Goal: Task Accomplishment & Management: Complete application form

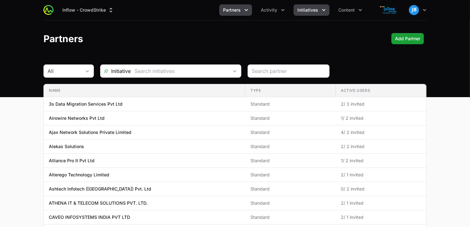
click at [317, 9] on span "Initiatives" at bounding box center [307, 10] width 21 height 6
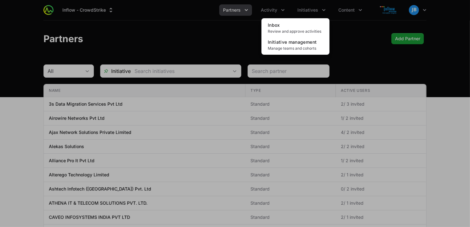
click at [283, 12] on div "Initiatives menu" at bounding box center [235, 113] width 470 height 227
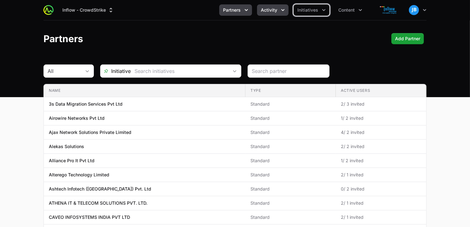
click at [282, 12] on icon "Activity menu" at bounding box center [283, 10] width 6 height 6
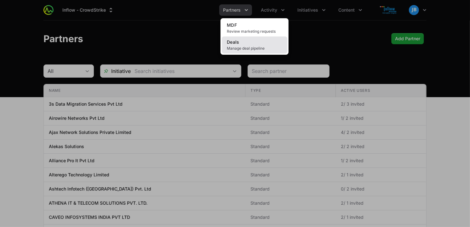
click at [259, 47] on span "Manage deal pipeline" at bounding box center [254, 48] width 55 height 5
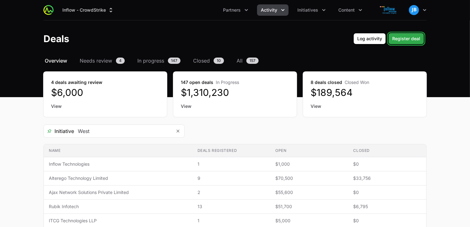
click at [423, 38] on button "Register deal" at bounding box center [406, 38] width 36 height 11
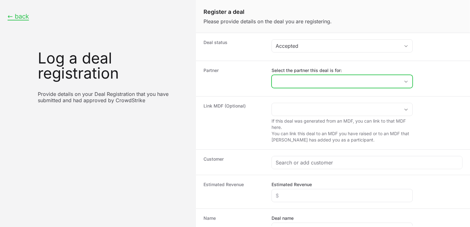
click at [303, 84] on input "Select the partner this deal is for:" at bounding box center [336, 81] width 128 height 13
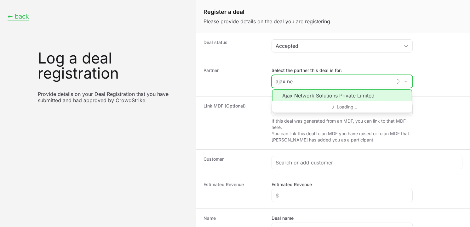
click at [309, 98] on li "Ajax Network Solutions Private Limited" at bounding box center [342, 95] width 140 height 12
type input "Ajax Network Solutions Private Limited"
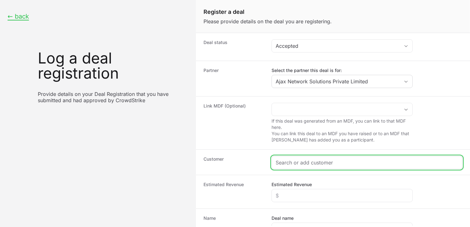
click at [321, 162] on input "Create activity form" at bounding box center [367, 163] width 183 height 8
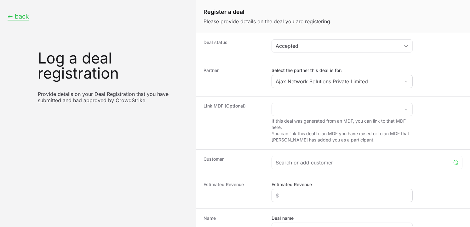
click at [295, 191] on div "Create activity form" at bounding box center [341, 195] width 141 height 13
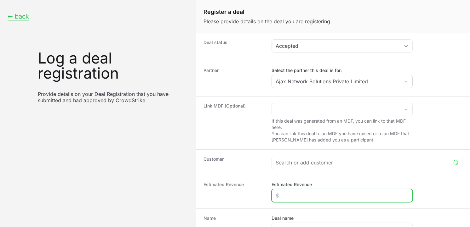
click at [294, 193] on input "Estimated Revenue" at bounding box center [342, 196] width 133 height 8
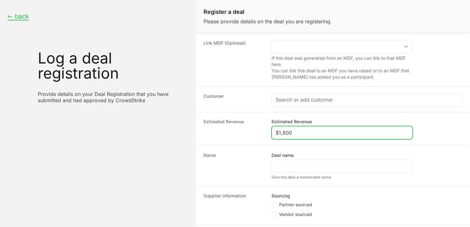
scroll to position [69, 0]
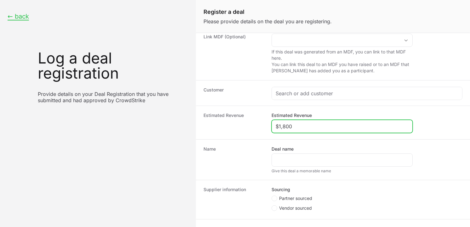
type input "$1,800"
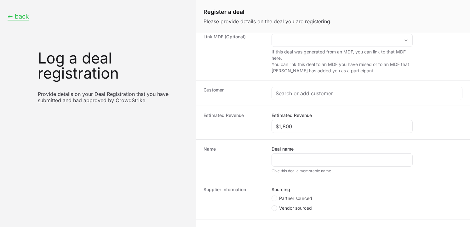
click at [279, 201] on span "Partner sourced" at bounding box center [295, 199] width 33 height 6
radio input "true"
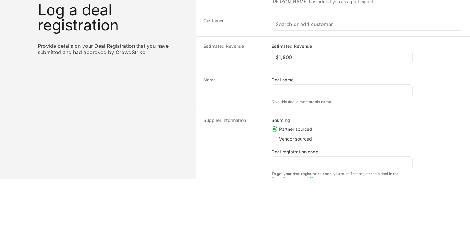
scroll to position [99, 0]
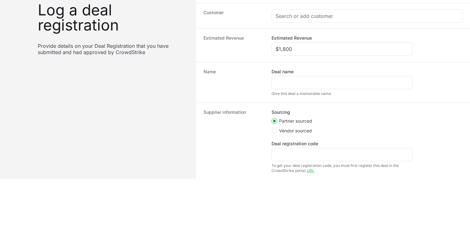
click at [290, 162] on div "Deal registration code To get your deal registration code, you must first regis…" at bounding box center [341, 157] width 141 height 33
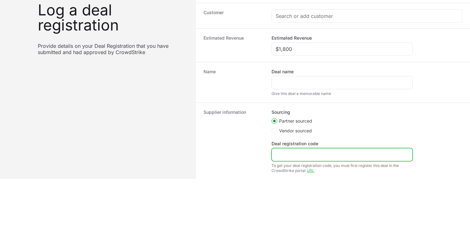
click at [288, 158] on input "Deal registration code" at bounding box center [342, 155] width 133 height 8
paste input "DR-1ebd36c4"
type input "DR-1ebd36c4"
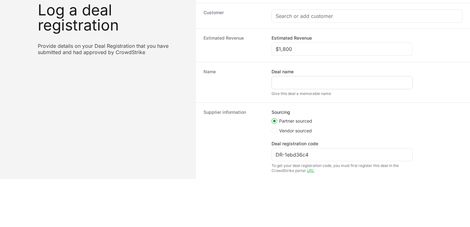
click at [283, 77] on div "Create activity form" at bounding box center [341, 82] width 141 height 13
click at [284, 88] on div "Create activity form" at bounding box center [341, 82] width 141 height 13
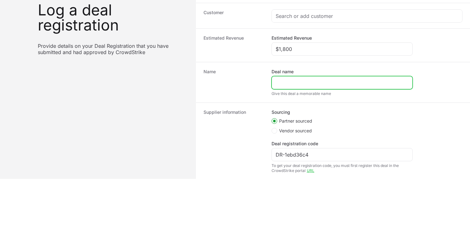
click at [284, 84] on input "Deal name" at bounding box center [342, 83] width 133 height 8
paste input "SPEED1 GLOBAL PRIVATE LIMITED"
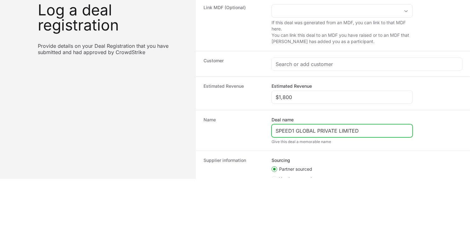
scroll to position [38, 0]
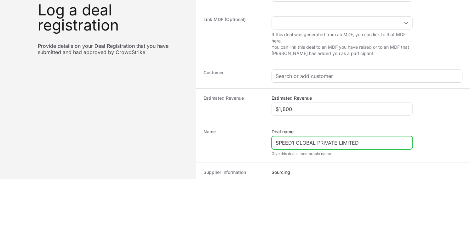
type input "SPEED1 GLOBAL PRIVATE LIMITED"
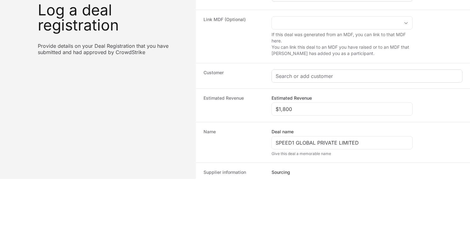
click at [309, 80] on div "Create activity form" at bounding box center [367, 76] width 190 height 13
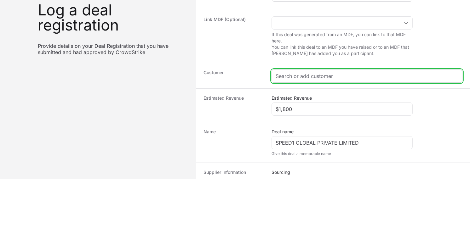
click at [309, 79] on input "Create activity form" at bounding box center [367, 76] width 183 height 8
paste input "SPEED1 GLOBAL PRIVATE LIMITED"
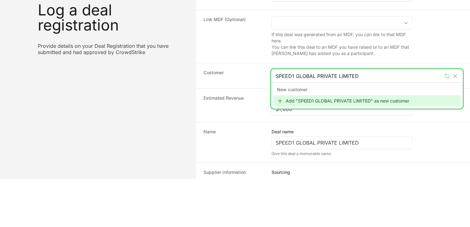
type input "SPEED1 GLOBAL PRIVATE LIMITED"
click at [298, 102] on div "Add "SPEED1 GLOBAL PRIVATE LIMITED" as new customer" at bounding box center [367, 100] width 188 height 11
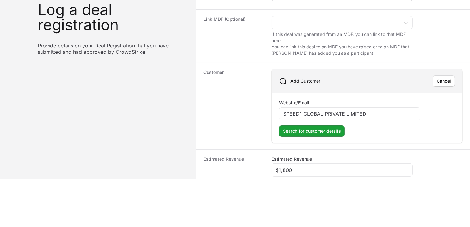
drag, startPoint x: 373, startPoint y: 115, endPoint x: 262, endPoint y: 108, distance: 111.1
click at [262, 108] on div "Customer Add Customer Cancel Website/Email SPEED1 GLOBAL PRIVATE LIMITED Search…" at bounding box center [333, 106] width 274 height 87
paste input "[URL][DOMAIN_NAME]"
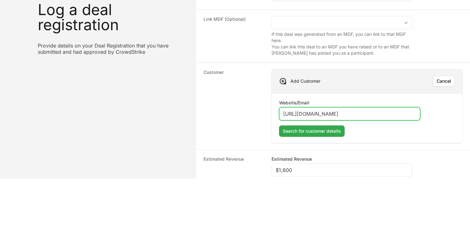
type input "[URL][DOMAIN_NAME]"
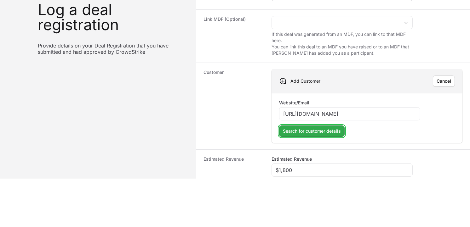
click at [327, 135] on span "Search for customer details" at bounding box center [312, 132] width 58 height 8
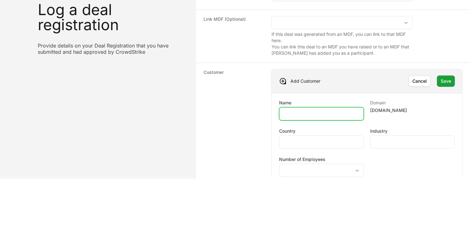
click at [331, 113] on input "Name" at bounding box center [321, 114] width 77 height 8
paste input "for SPEED1 GLOBAL PRIVATE LIMITED"
click at [288, 112] on input "for SPEED1 GLOBAL PRIVATE LIMITED" at bounding box center [321, 114] width 77 height 8
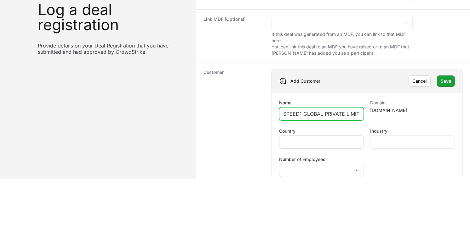
type input "SPEED1 GLOBAL PRIVATE LIMITED"
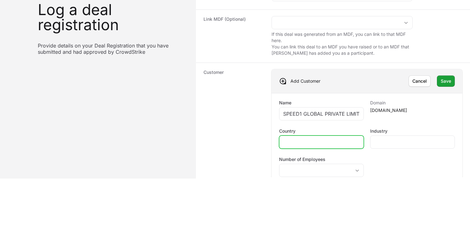
click at [302, 145] on input "Country" at bounding box center [321, 143] width 77 height 8
type input "[GEOGRAPHIC_DATA]"
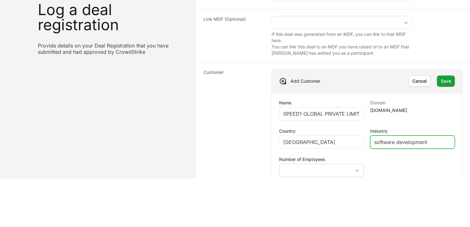
type input "software development"
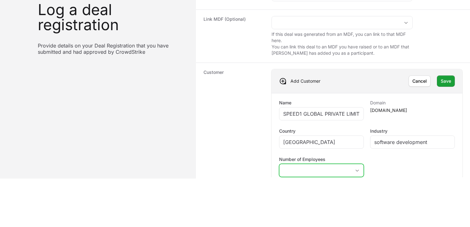
click at [351, 171] on span "Create activity form" at bounding box center [357, 171] width 13 height 2
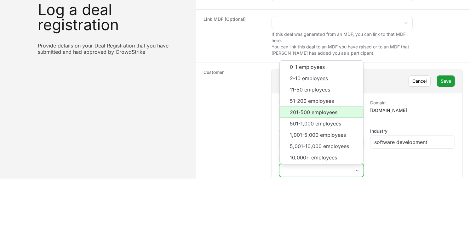
click at [322, 109] on li "201-500 employees" at bounding box center [321, 112] width 83 height 11
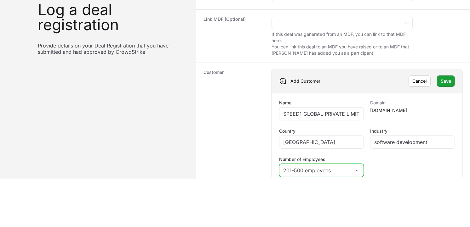
scroll to position [45, 0]
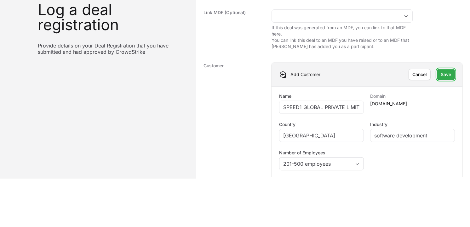
click at [423, 71] on button "Save" at bounding box center [446, 74] width 18 height 11
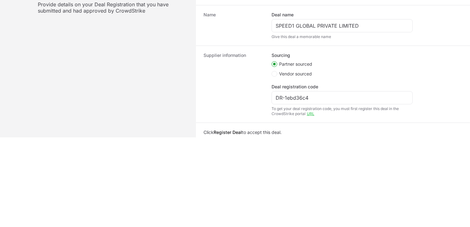
scroll to position [177, 0]
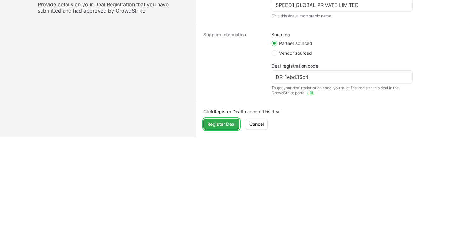
click at [224, 122] on span "Register Deal" at bounding box center [221, 125] width 28 height 8
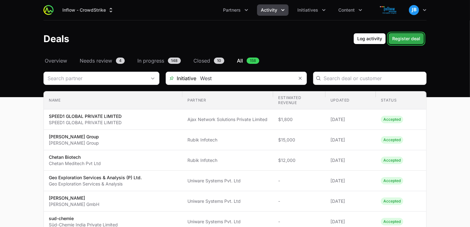
click at [414, 42] on span "Register deal" at bounding box center [406, 39] width 28 height 8
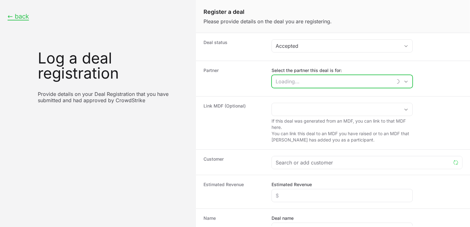
click at [301, 82] on input "Select the partner this deal is for:" at bounding box center [332, 81] width 120 height 13
click at [308, 90] on li "Ajax Network Solutions Private Limited" at bounding box center [342, 95] width 140 height 13
type input "Ajax Network Solutions Private Limited"
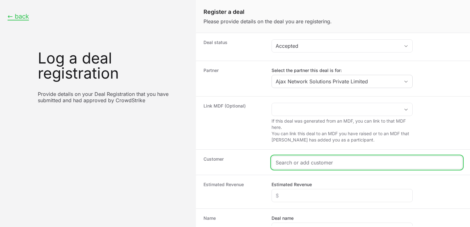
click at [307, 161] on input "Create activity form" at bounding box center [367, 163] width 183 height 8
paste input "[URL][DOMAIN_NAME]"
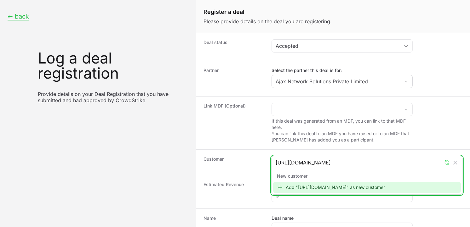
type input "[URL][DOMAIN_NAME]"
click at [298, 186] on div "Add "[URL][DOMAIN_NAME]" as new customer" at bounding box center [367, 187] width 188 height 11
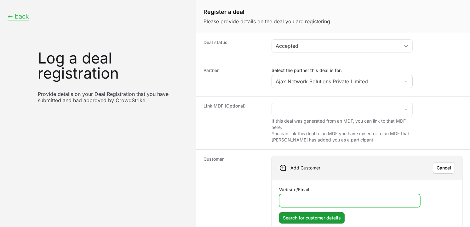
click at [297, 203] on input "Website/Email" at bounding box center [349, 201] width 133 height 8
paste input "[URL][DOMAIN_NAME]"
type input "[URL][DOMAIN_NAME]"
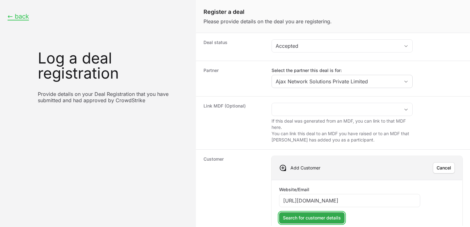
click at [308, 204] on span "Search for customer details" at bounding box center [312, 218] width 58 height 8
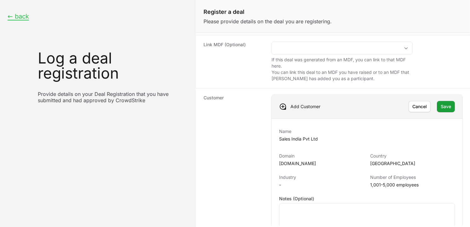
scroll to position [73, 0]
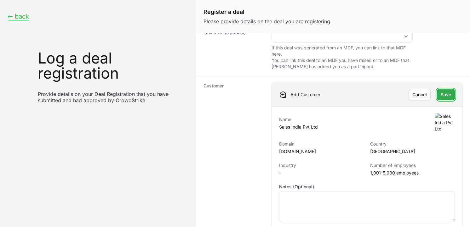
click at [423, 98] on span "Save" at bounding box center [446, 95] width 10 height 8
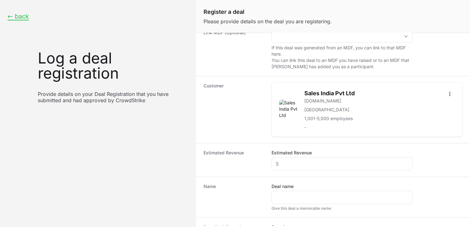
scroll to position [121, 0]
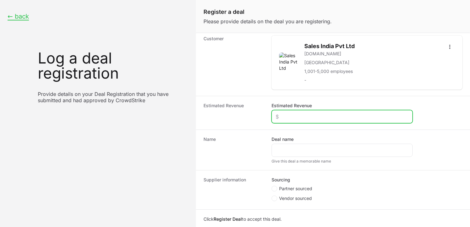
click at [314, 120] on input "Estimated Revenue" at bounding box center [342, 117] width 133 height 8
type input "$1,200"
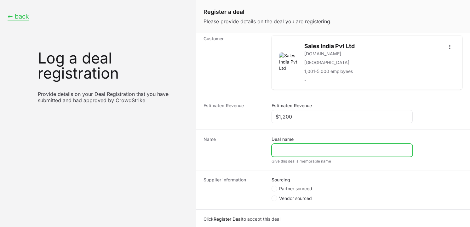
click at [294, 151] on input "Deal name" at bounding box center [342, 151] width 133 height 8
type input "s"
type input "Sales [GEOGRAPHIC_DATA]"
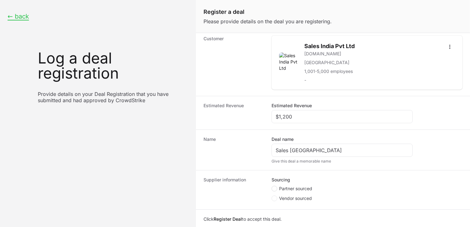
click at [275, 188] on icon "Create activity form" at bounding box center [274, 188] width 3 height 5
radio input "true"
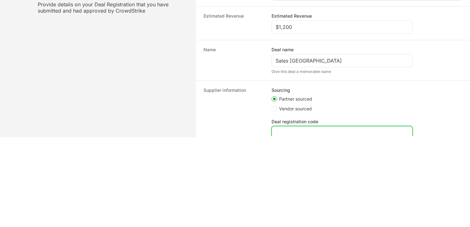
click at [326, 131] on input "Deal registration code" at bounding box center [342, 133] width 133 height 8
paste input "DR-38c8ff81"
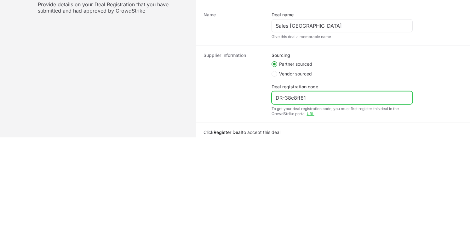
scroll to position [168, 0]
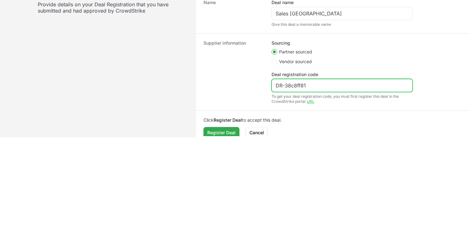
type input "DR-38c8ff81"
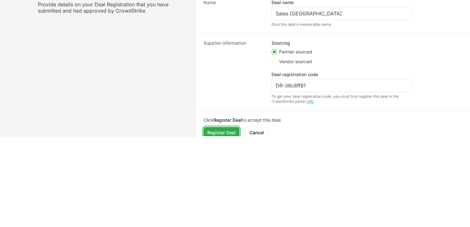
click at [219, 130] on span "Register Deal" at bounding box center [221, 133] width 28 height 8
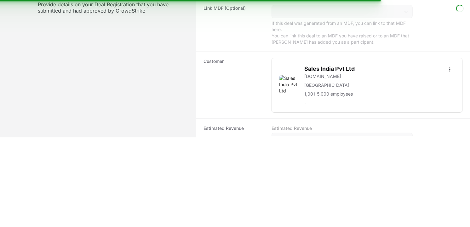
scroll to position [0, 0]
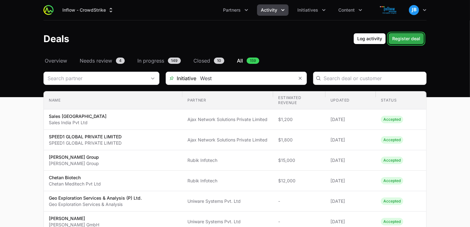
click at [402, 39] on span "Register deal" at bounding box center [406, 39] width 28 height 8
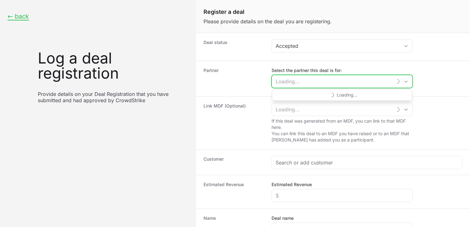
click at [311, 83] on input "Select the partner this deal is for:" at bounding box center [332, 81] width 120 height 13
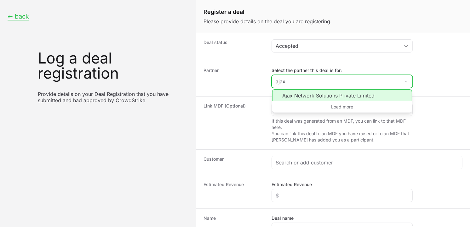
click at [310, 93] on li "Ajax Network Solutions Private Limited" at bounding box center [342, 95] width 140 height 12
type input "Ajax Network Solutions Private Limited"
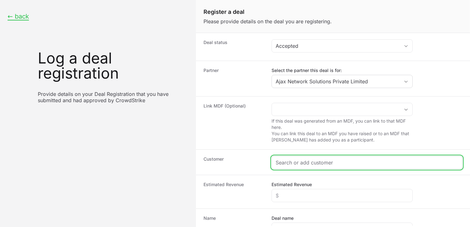
click at [292, 166] on input "Create activity form" at bounding box center [367, 163] width 183 height 8
paste input "[URL][DOMAIN_NAME]"
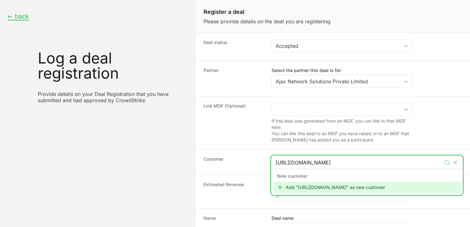
type input "[URL][DOMAIN_NAME]"
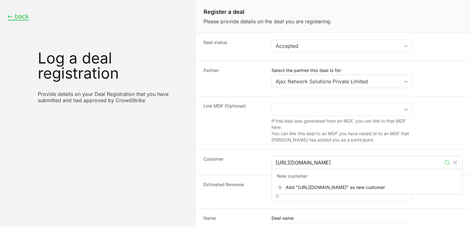
click at [306, 195] on div "[URL][DOMAIN_NAME] New customer Add "[URL][DOMAIN_NAME]" as new customer" at bounding box center [366, 175] width 191 height 39
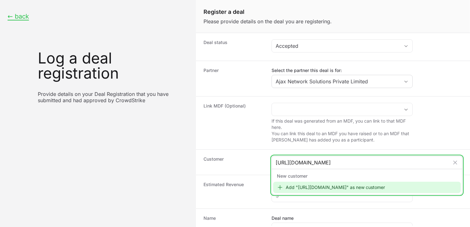
click at [308, 190] on div "Add "[URL][DOMAIN_NAME]" as new customer" at bounding box center [367, 187] width 188 height 11
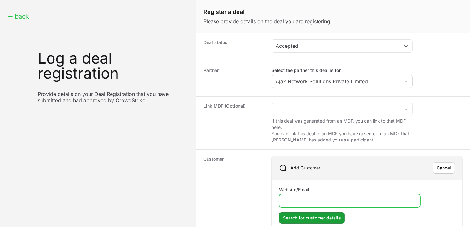
click at [304, 200] on input "Website/Email" at bounding box center [349, 201] width 133 height 8
paste input "[URL][DOMAIN_NAME]"
type input "[URL][DOMAIN_NAME]"
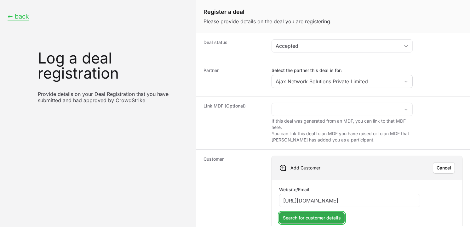
click at [312, 204] on span "Search for customer details" at bounding box center [312, 218] width 58 height 8
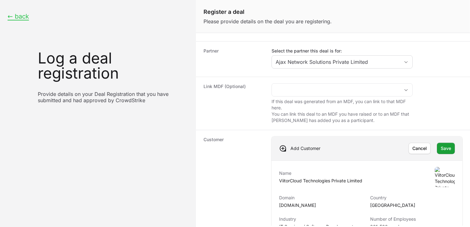
scroll to position [24, 0]
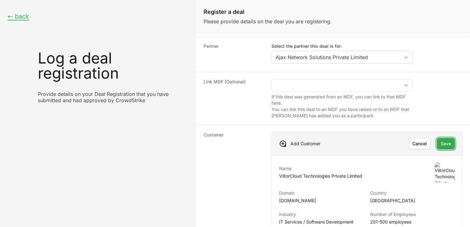
click at [423, 144] on span "Save" at bounding box center [446, 144] width 10 height 8
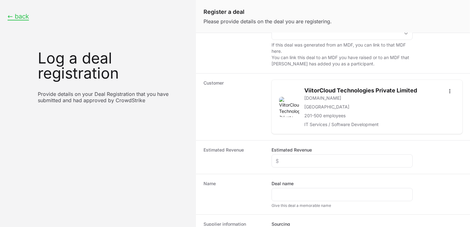
scroll to position [106, 0]
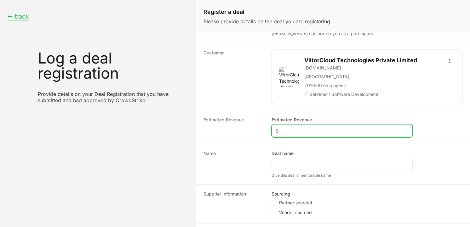
click at [309, 128] on input "Estimated Revenue" at bounding box center [342, 131] width 133 height 8
type input "$3,000"
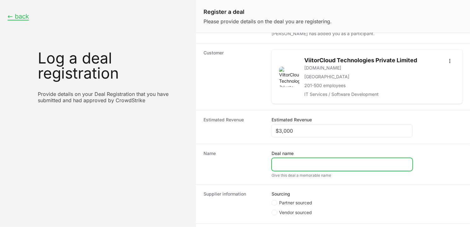
click at [291, 167] on input "Deal name" at bounding box center [342, 165] width 133 height 8
type input "[PERSON_NAME] Cloud Technologies Pvt Ltd"
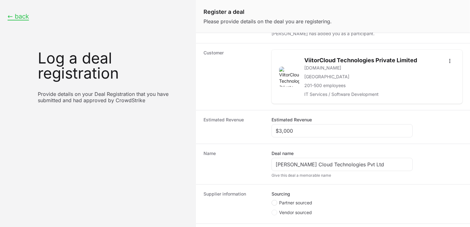
click at [274, 204] on span "Create activity form" at bounding box center [274, 203] width 6 height 6
radio input "true"
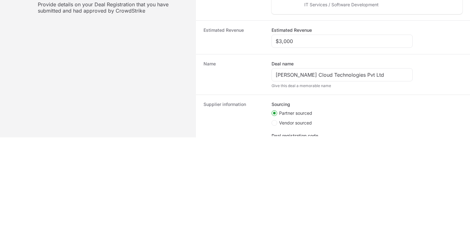
scroll to position [161, 0]
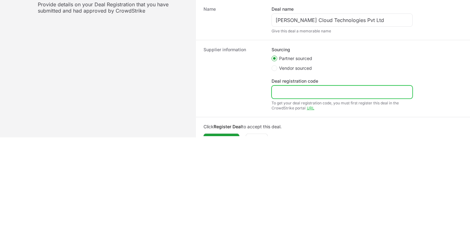
click at [314, 93] on input "Deal registration code" at bounding box center [342, 92] width 133 height 8
paste input "DR-1ebd36c4"
type input "DR-1ebd36c4"
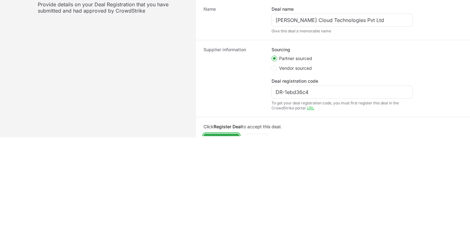
click at [229, 134] on button "Register Deal" at bounding box center [221, 139] width 36 height 11
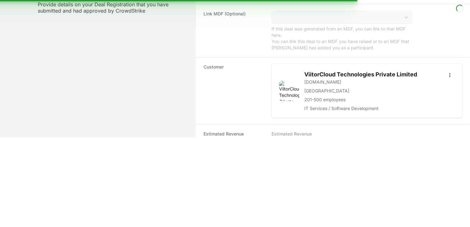
scroll to position [0, 0]
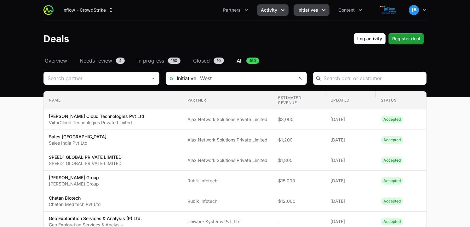
click at [317, 11] on span "Initiatives" at bounding box center [307, 10] width 21 height 6
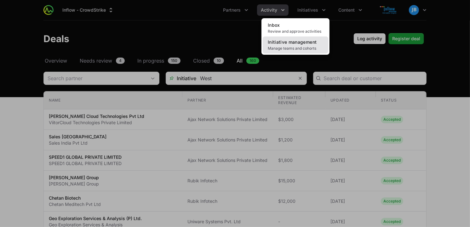
click at [310, 51] on span "Manage teams and cohorts" at bounding box center [295, 48] width 55 height 5
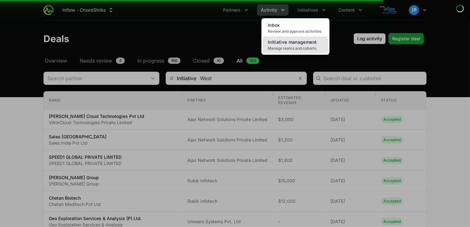
click at [307, 42] on span "Initiative management" at bounding box center [292, 41] width 49 height 5
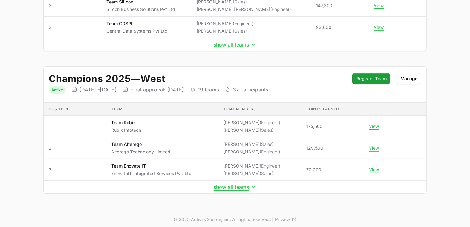
scroll to position [152, 0]
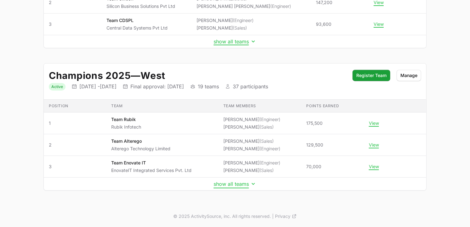
click at [238, 185] on button "show all teams" at bounding box center [234, 184] width 43 height 6
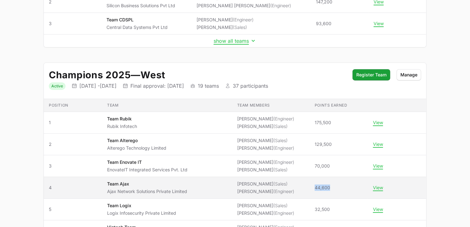
drag, startPoint x: 327, startPoint y: 186, endPoint x: 306, endPoint y: 186, distance: 21.7
click at [310, 186] on td "Points earned 44,600" at bounding box center [339, 188] width 58 height 22
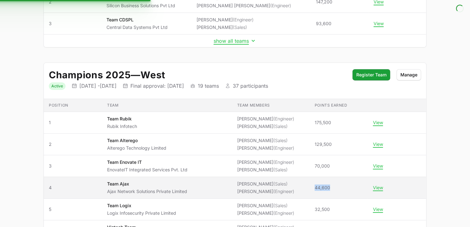
copy span "44,600"
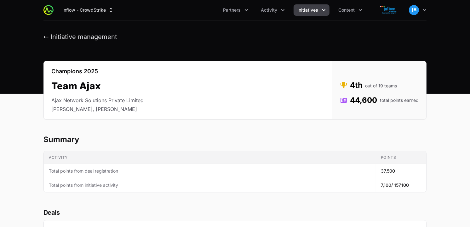
click at [304, 10] on span "Initiatives" at bounding box center [307, 10] width 21 height 6
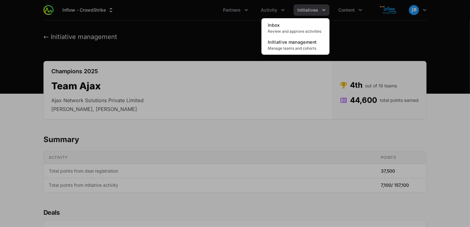
click at [231, 26] on div "Initiatives menu" at bounding box center [235, 113] width 470 height 227
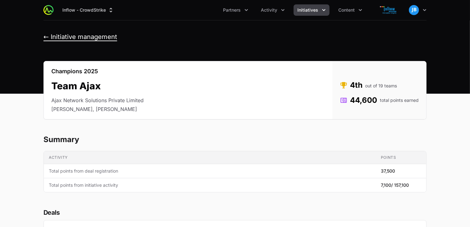
click at [46, 38] on button "← Initiative management" at bounding box center [80, 37] width 74 height 8
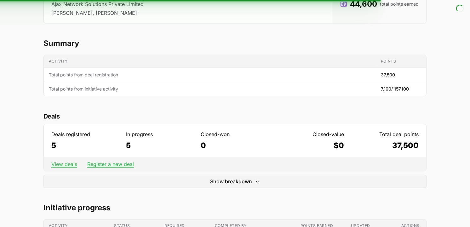
scroll to position [58, 0]
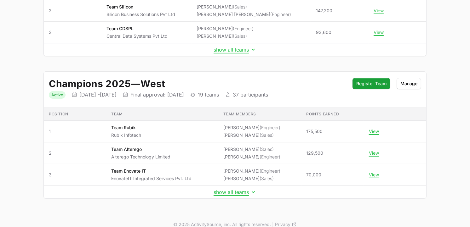
scroll to position [152, 0]
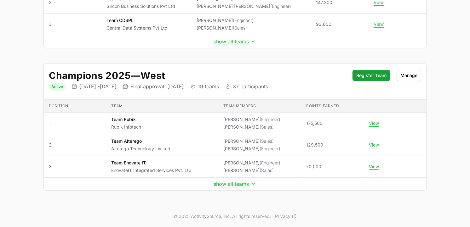
click at [229, 185] on button "show all teams" at bounding box center [234, 184] width 43 height 6
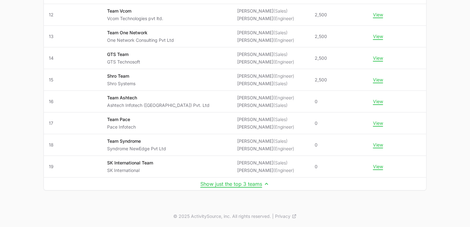
scroll to position [475, 0]
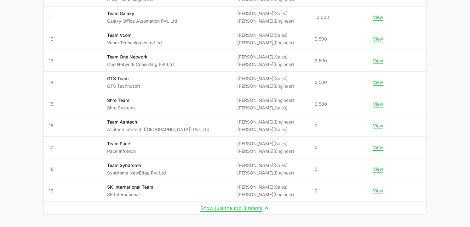
drag, startPoint x: 469, startPoint y: 162, endPoint x: 465, endPoint y: 143, distance: 20.4
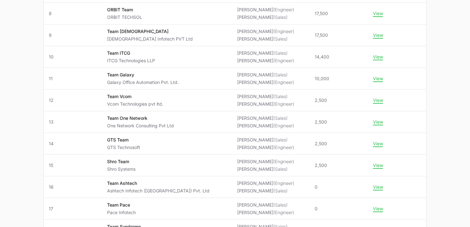
scroll to position [500, 0]
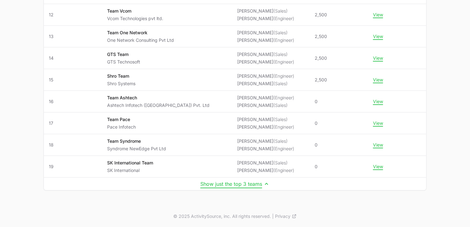
click at [260, 184] on button "Show just the top 3 teams" at bounding box center [234, 184] width 69 height 6
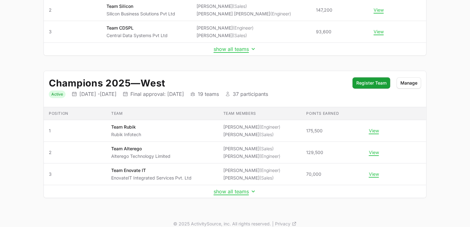
scroll to position [152, 0]
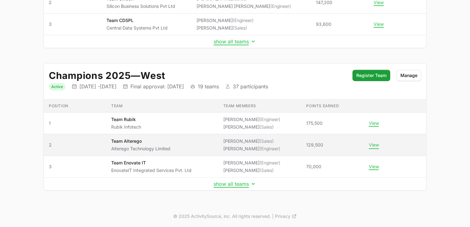
click at [369, 145] on button "View" at bounding box center [374, 145] width 10 height 6
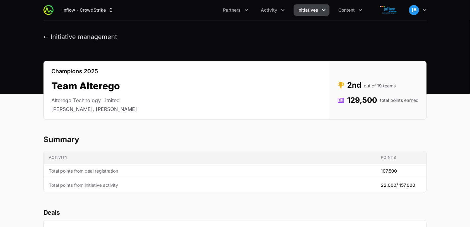
click at [319, 8] on button "Initiatives" at bounding box center [311, 9] width 36 height 11
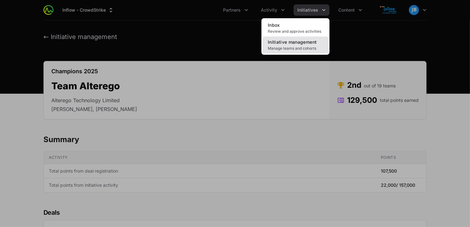
click at [287, 39] on span "Initiative management" at bounding box center [292, 41] width 49 height 5
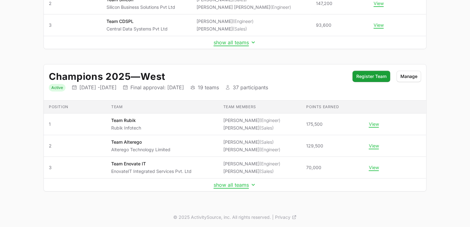
scroll to position [152, 0]
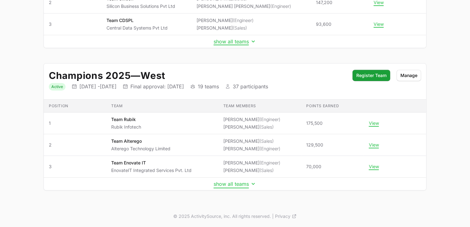
click at [243, 185] on button "show all teams" at bounding box center [234, 184] width 43 height 6
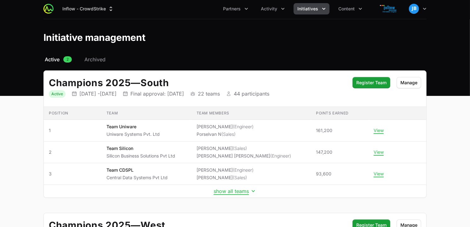
scroll to position [0, 0]
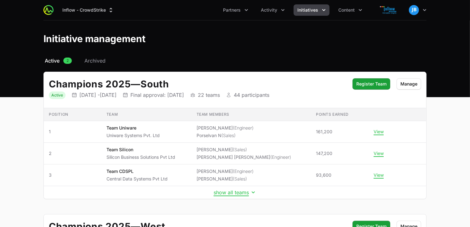
click at [60, 62] on span "Active" at bounding box center [52, 61] width 15 height 8
click at [87, 63] on span "Archived" at bounding box center [94, 61] width 21 height 8
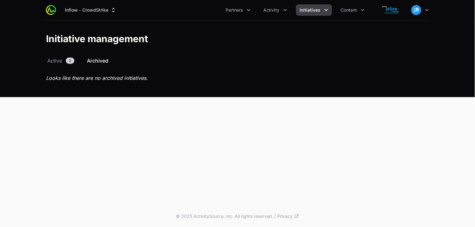
click at [68, 63] on span "2" at bounding box center [70, 61] width 9 height 6
